Goal: Transaction & Acquisition: Purchase product/service

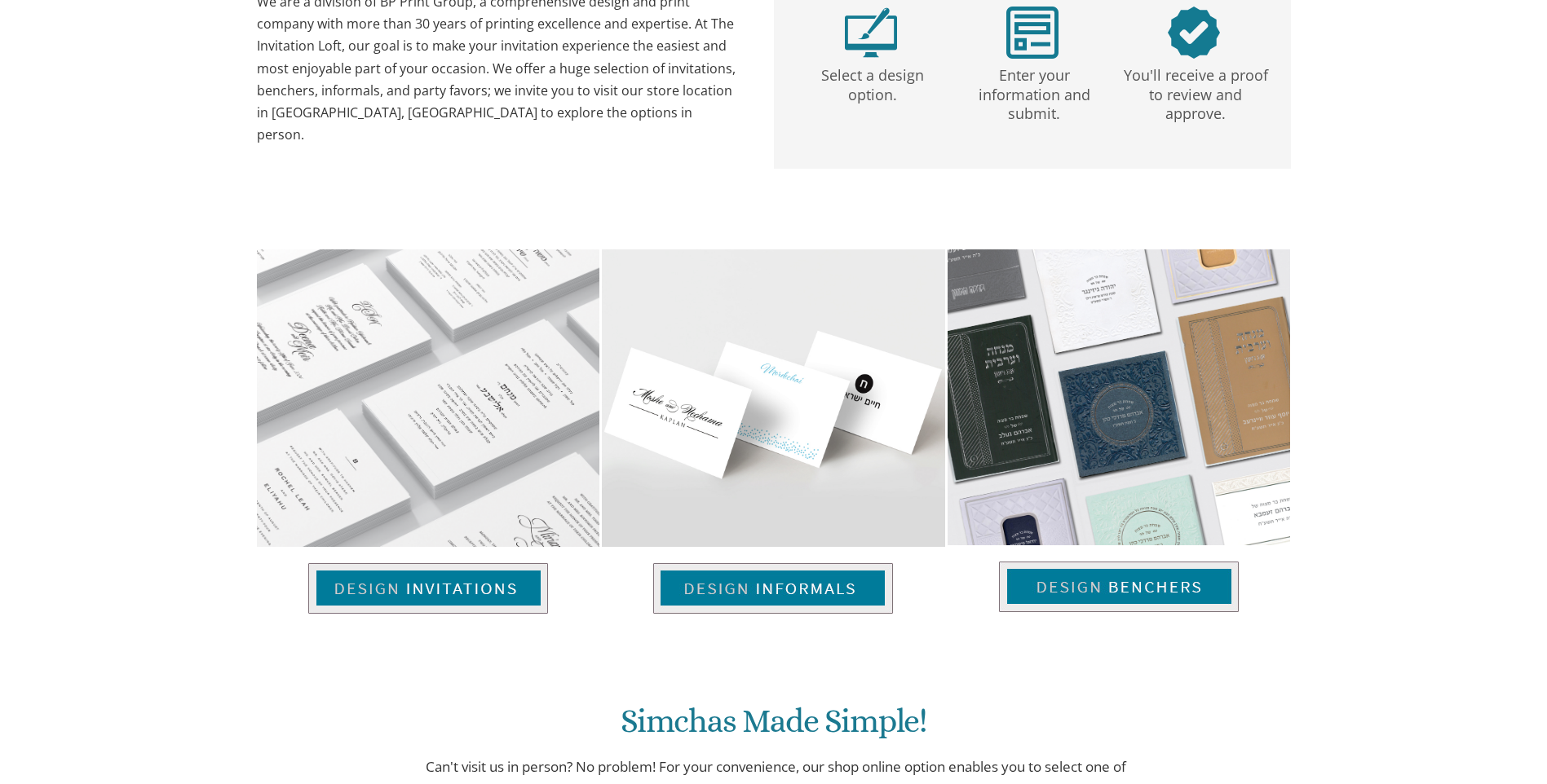
scroll to position [807, 0]
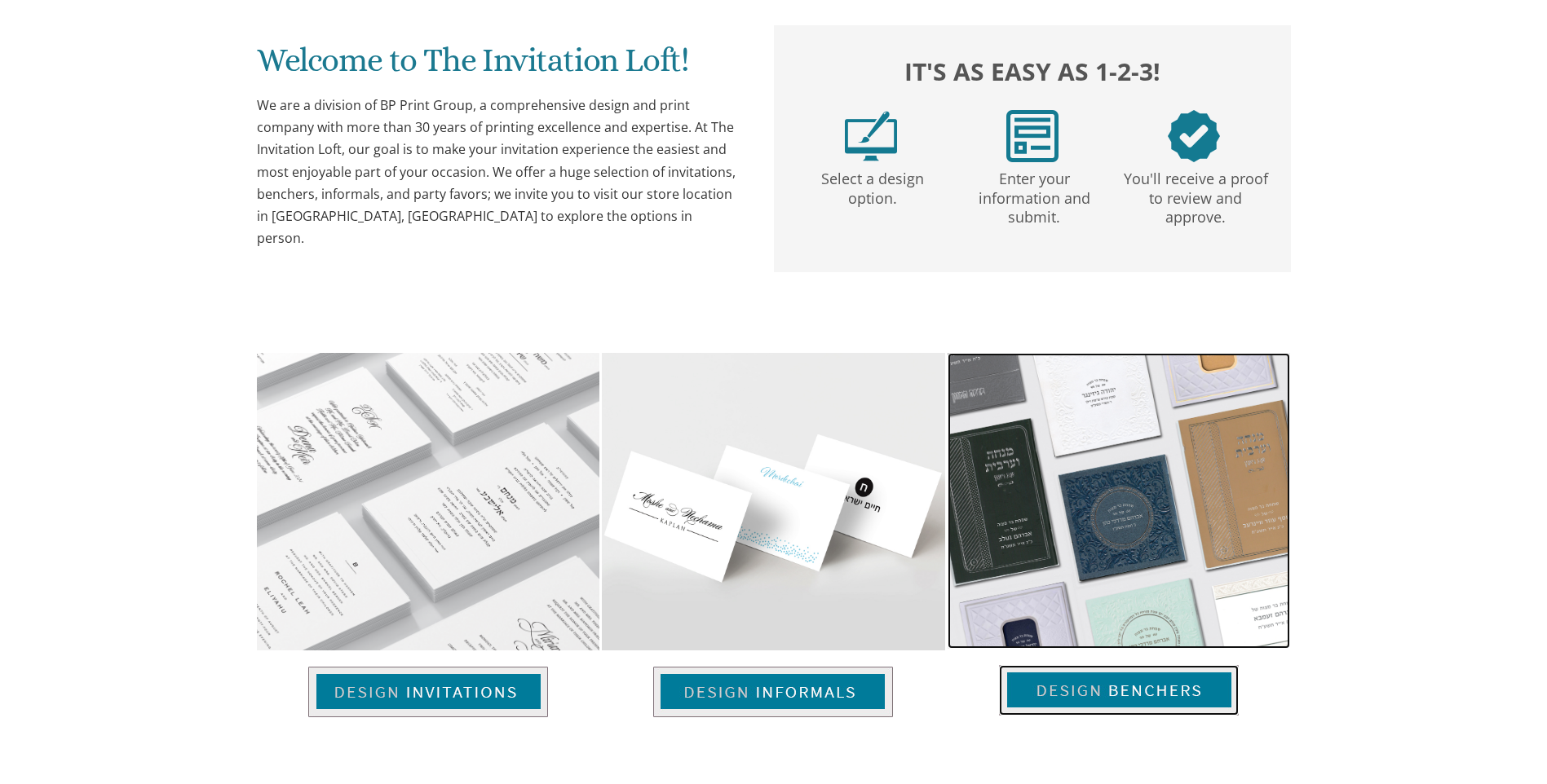
click at [1084, 696] on img at bounding box center [1118, 690] width 240 height 50
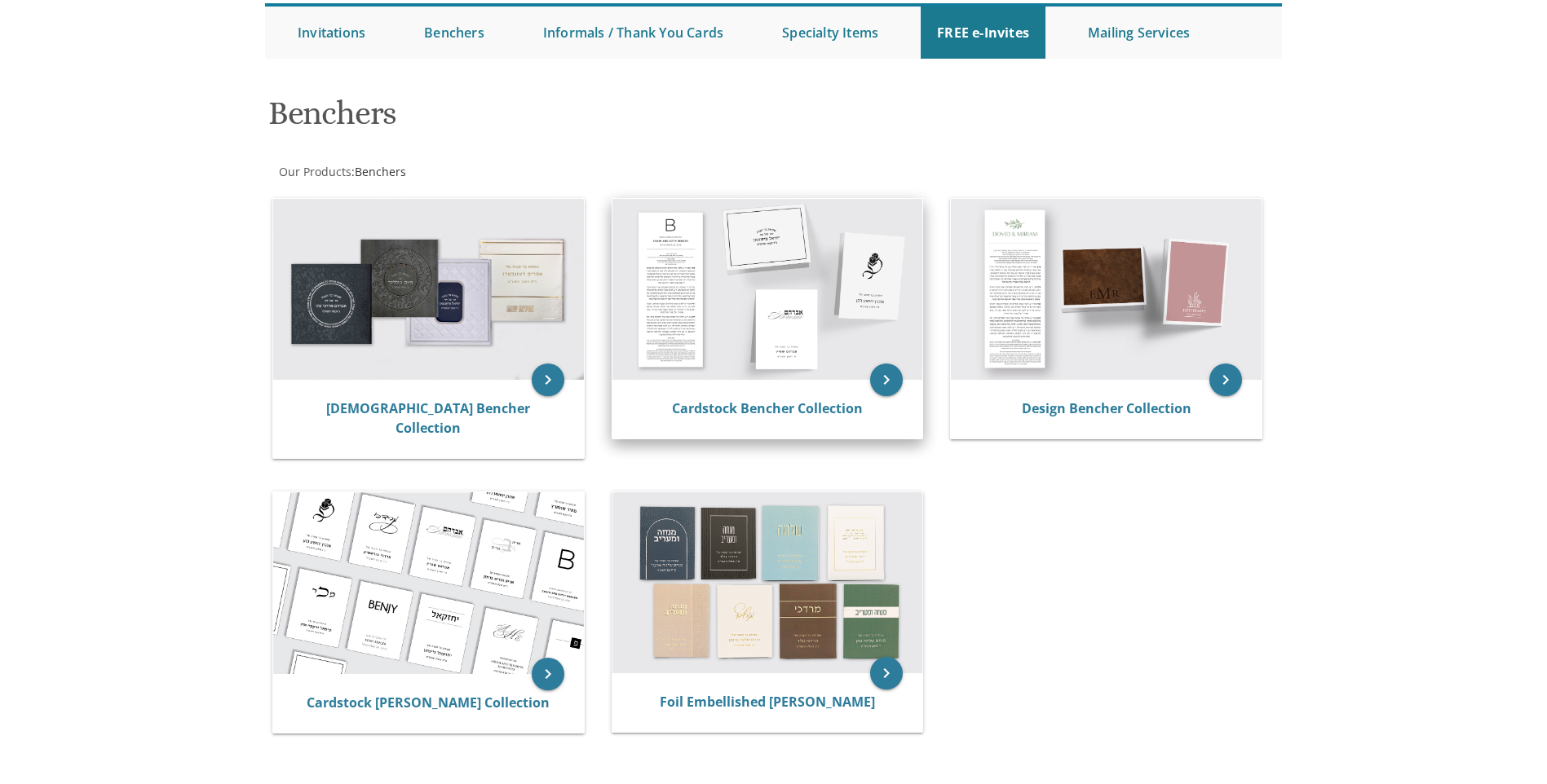
click at [754, 354] on img at bounding box center [768, 289] width 311 height 181
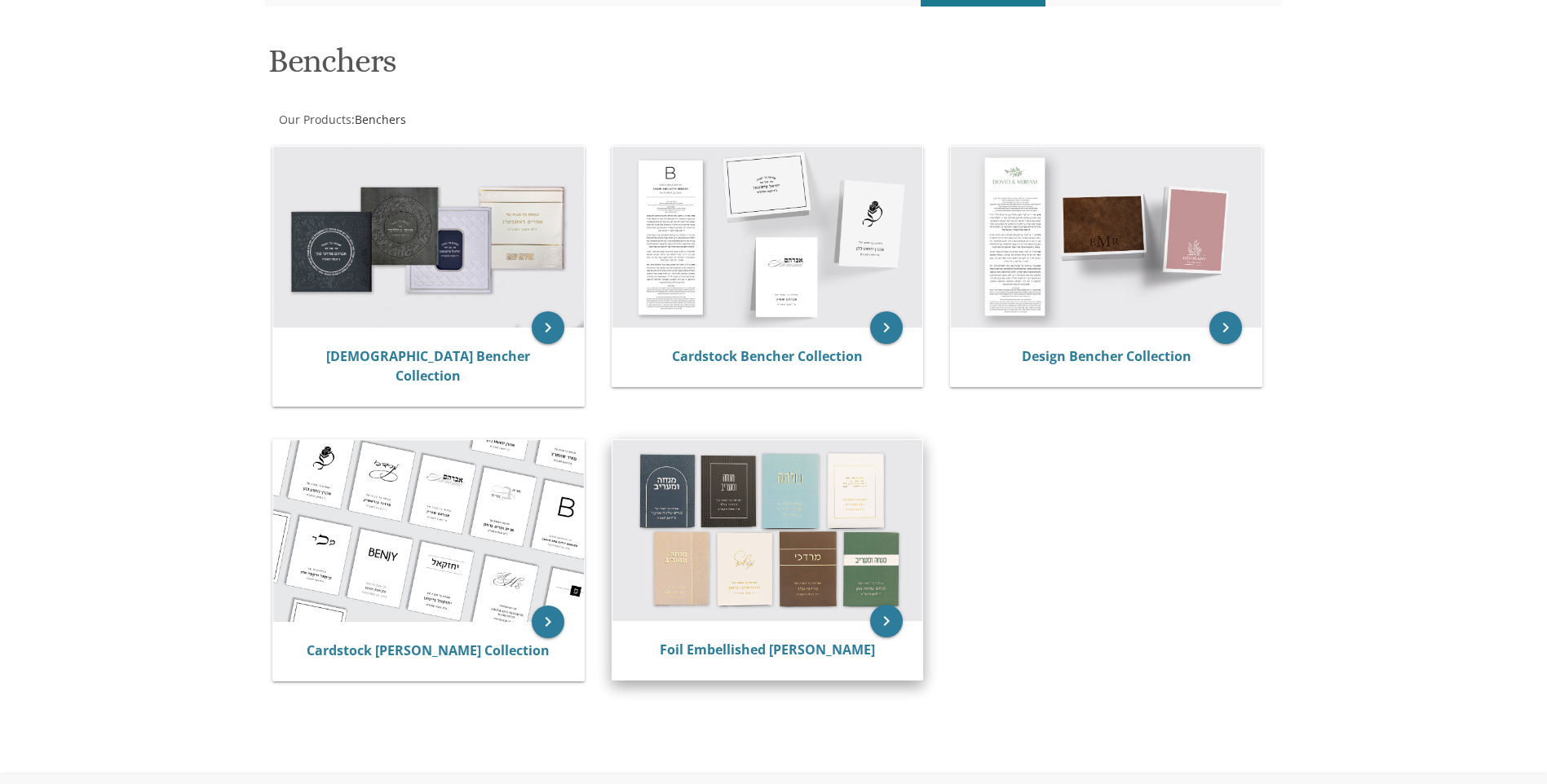
scroll to position [245, 0]
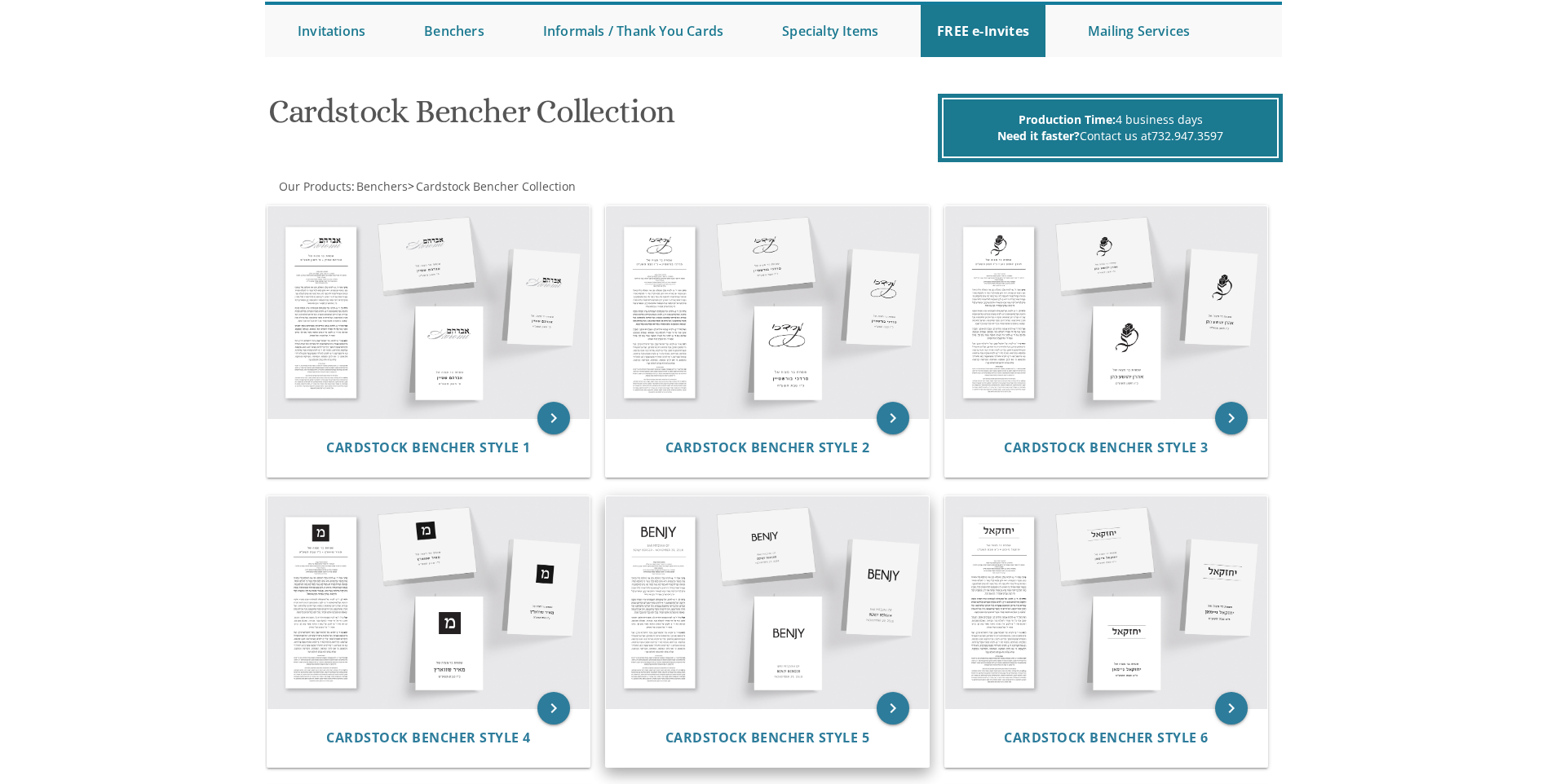
scroll to position [163, 0]
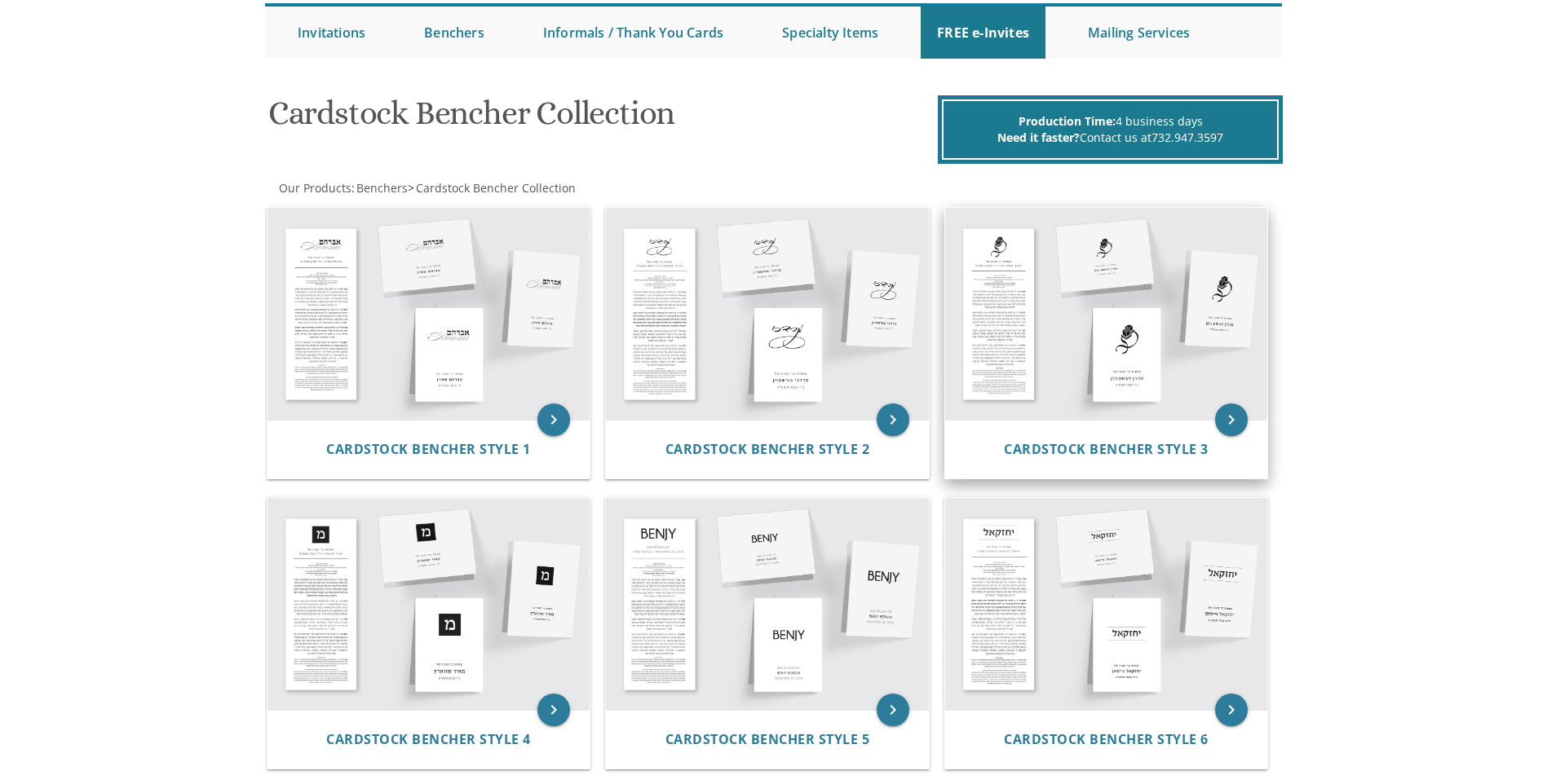
click at [1003, 294] on img at bounding box center [1106, 314] width 323 height 212
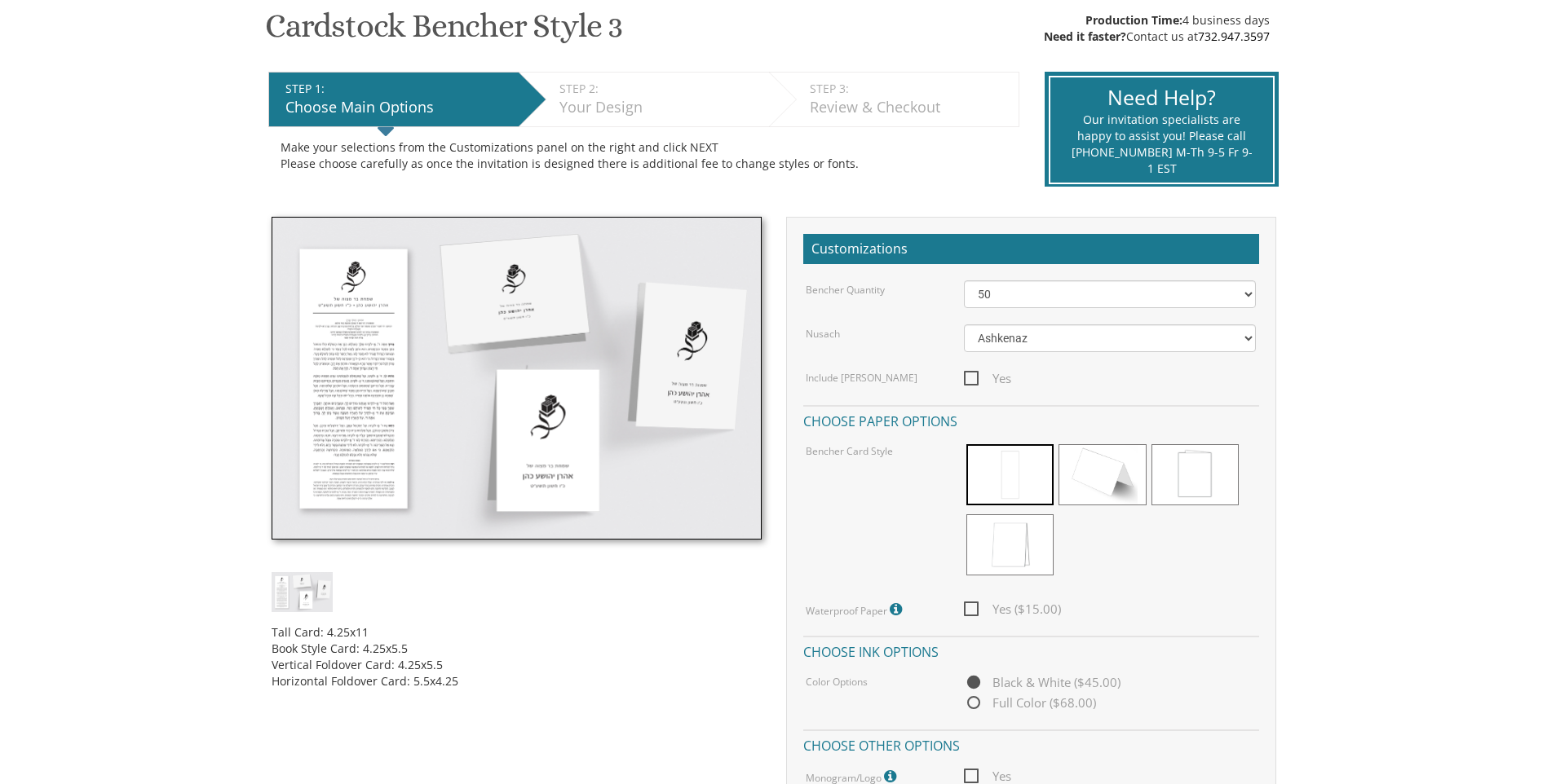
scroll to position [245, 0]
